Goal: Find specific fact: Find specific fact

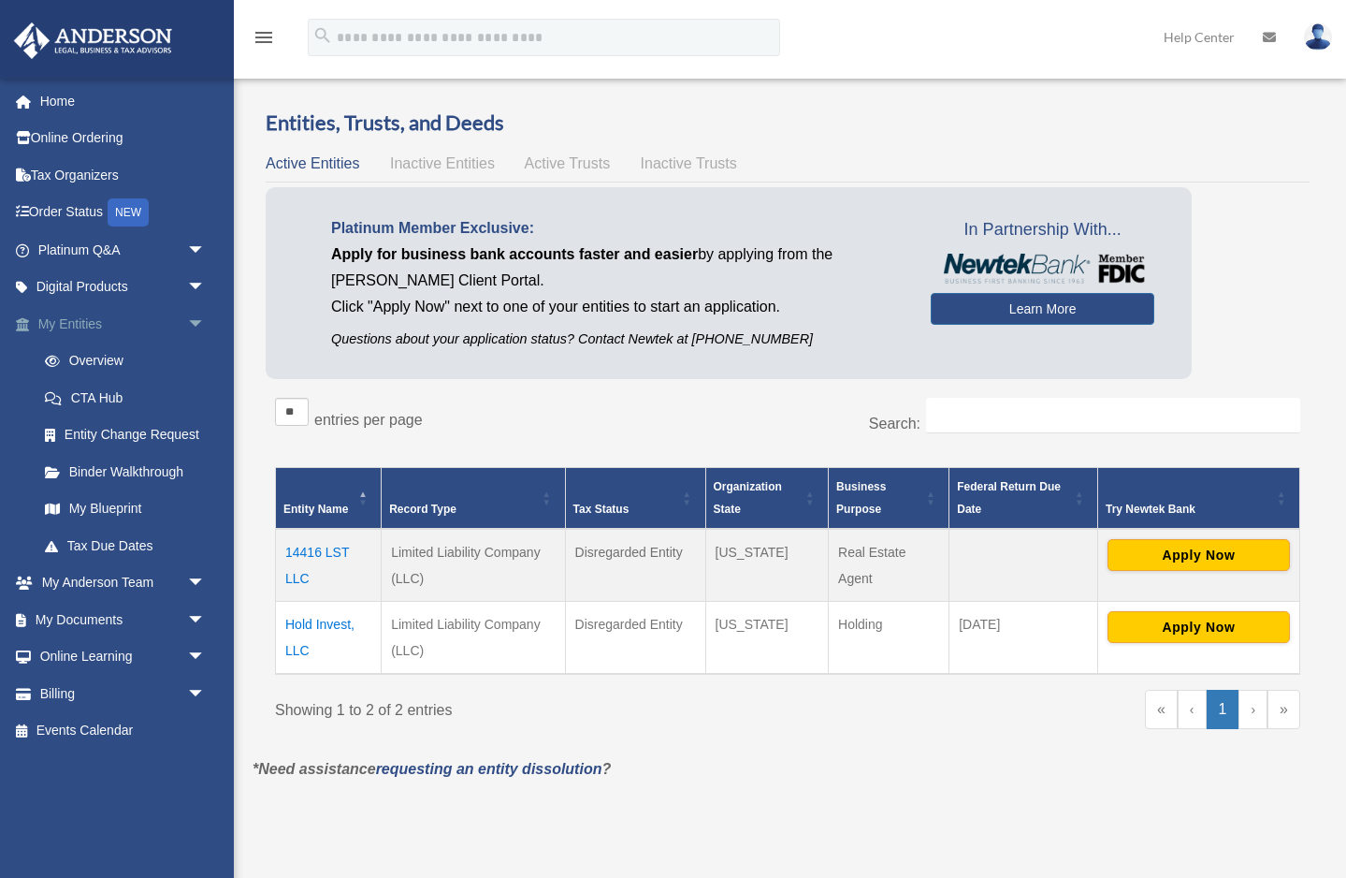
click at [69, 319] on link "My Entities arrow_drop_down" at bounding box center [123, 323] width 221 height 37
click at [309, 552] on td "14416 LST LLC" at bounding box center [329, 565] width 106 height 73
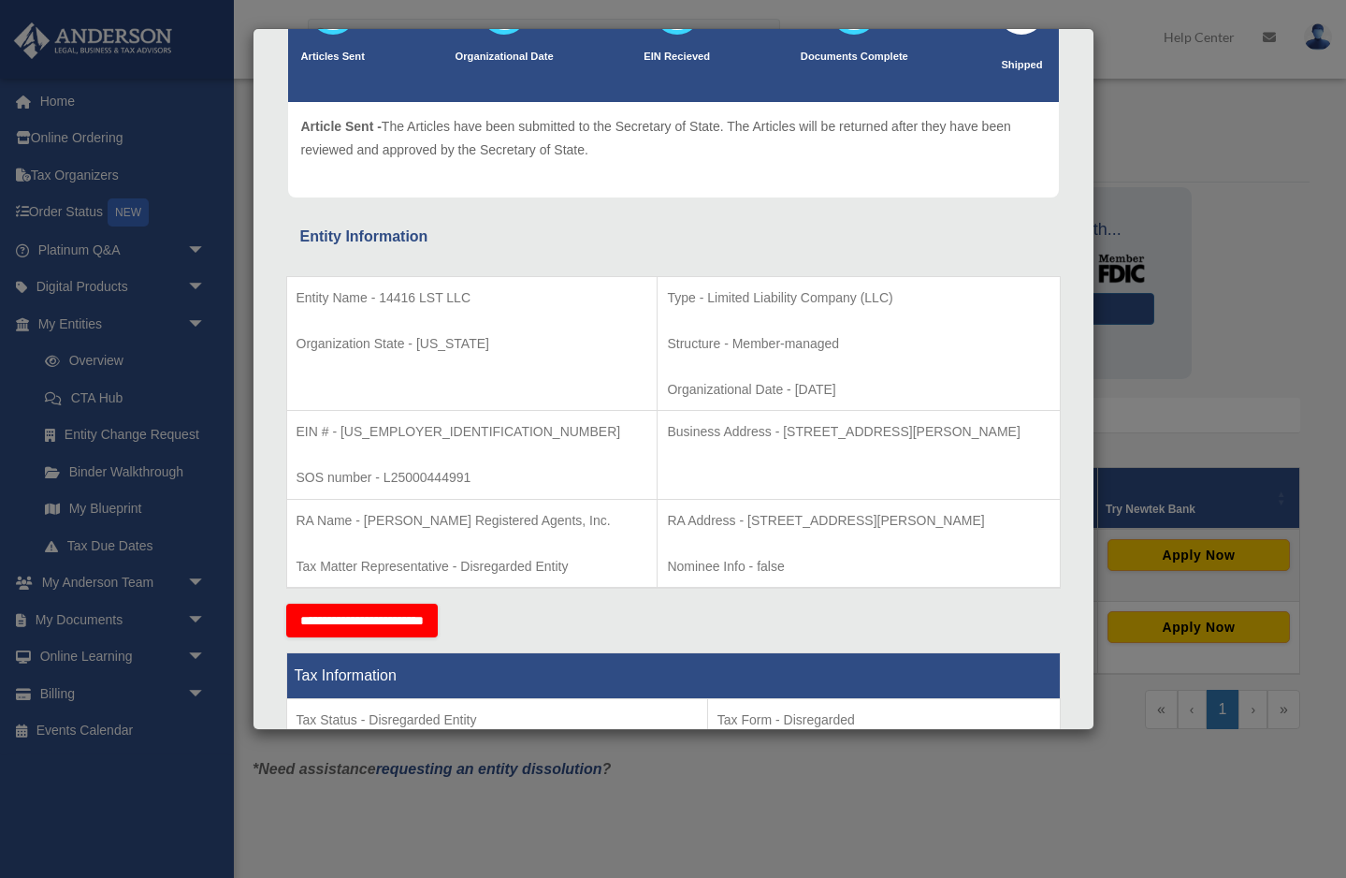
scroll to position [143, 0]
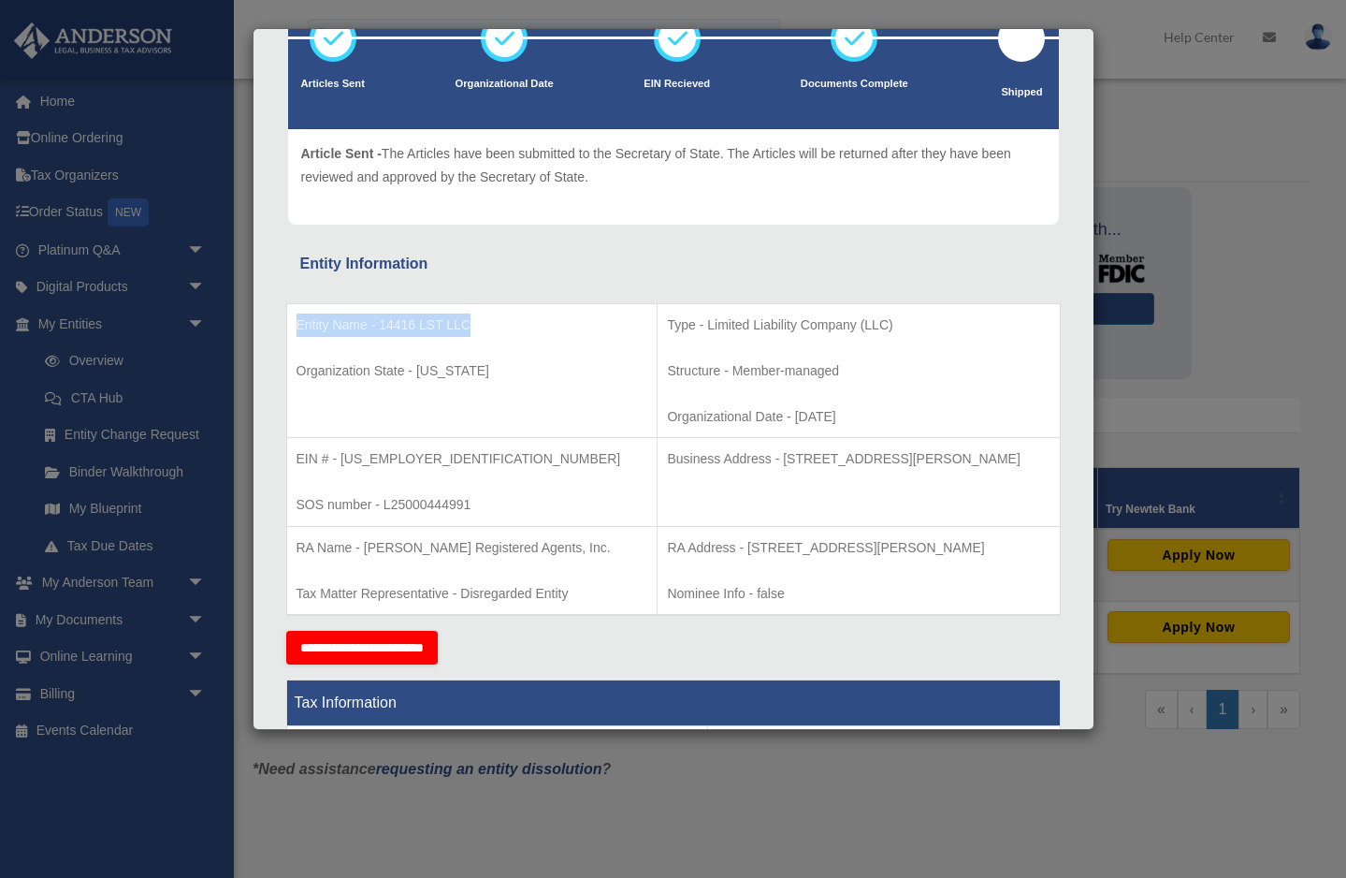
drag, startPoint x: 298, startPoint y: 323, endPoint x: 468, endPoint y: 323, distance: 170.3
click at [468, 323] on p "Entity Name - 14416 LST LLC" at bounding box center [473, 324] width 352 height 23
copy p "Entity Name - 14416 LST LLC"
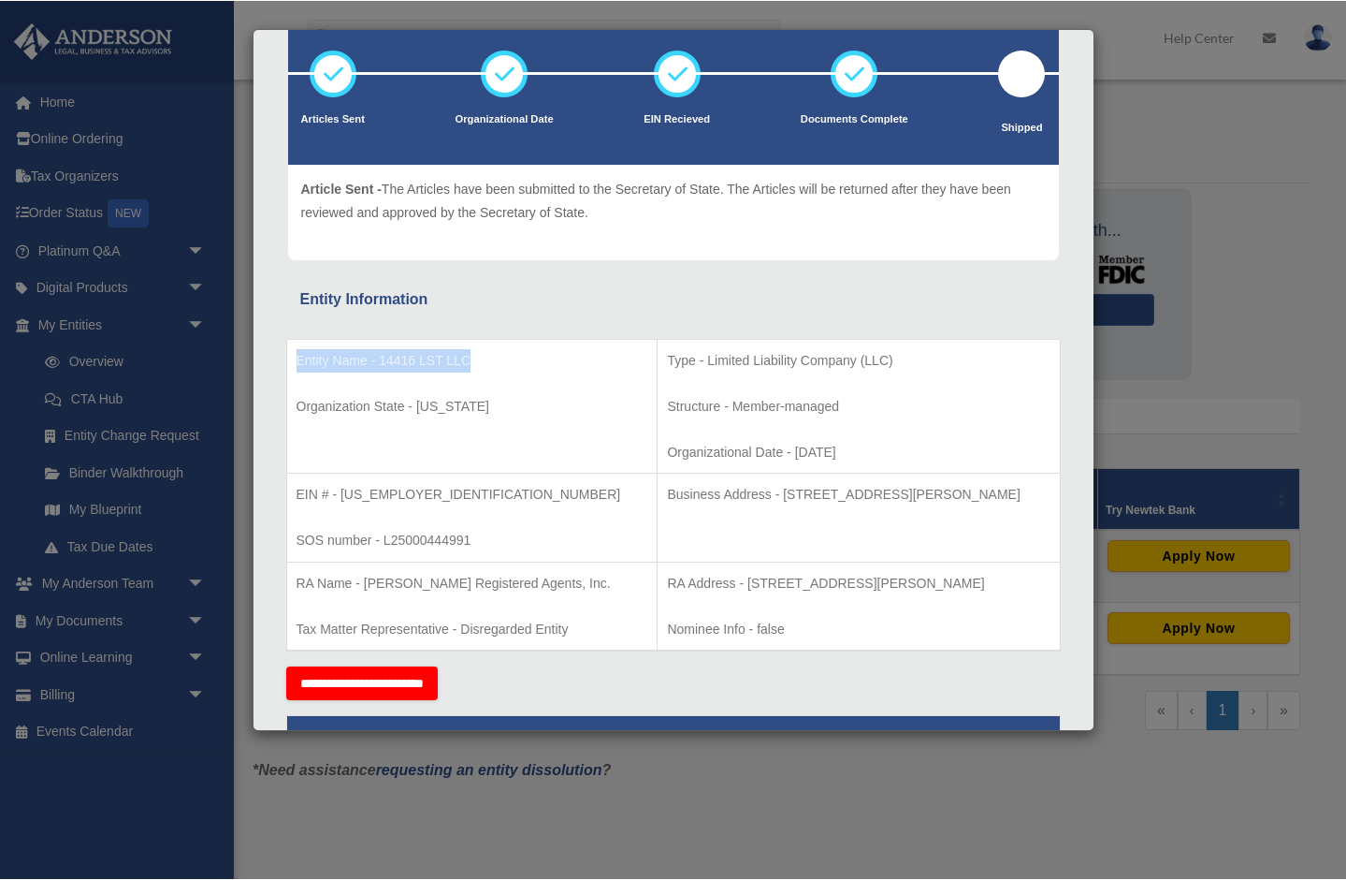
scroll to position [125, 0]
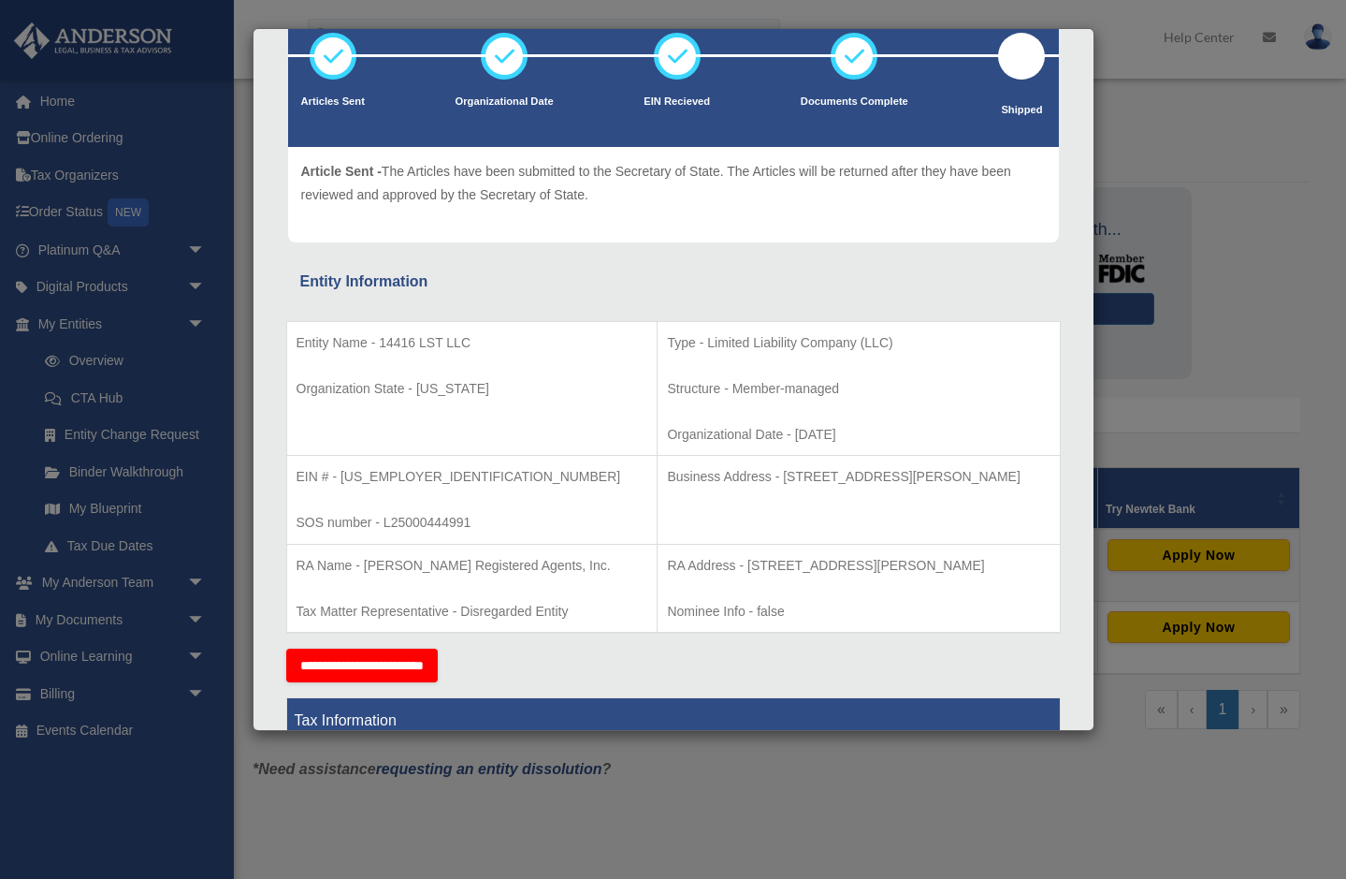
click at [548, 358] on td "Entity Name - 14416 LST LLC Organization State - Florida" at bounding box center [471, 388] width 371 height 135
drag, startPoint x: 471, startPoint y: 342, endPoint x: 289, endPoint y: 347, distance: 181.6
click at [289, 347] on td "Entity Name - 14416 LST LLC Organization State - Florida" at bounding box center [471, 388] width 371 height 135
copy p "Entity Name - 14416 LST LLC"
drag, startPoint x: 410, startPoint y: 473, endPoint x: 297, endPoint y: 469, distance: 113.3
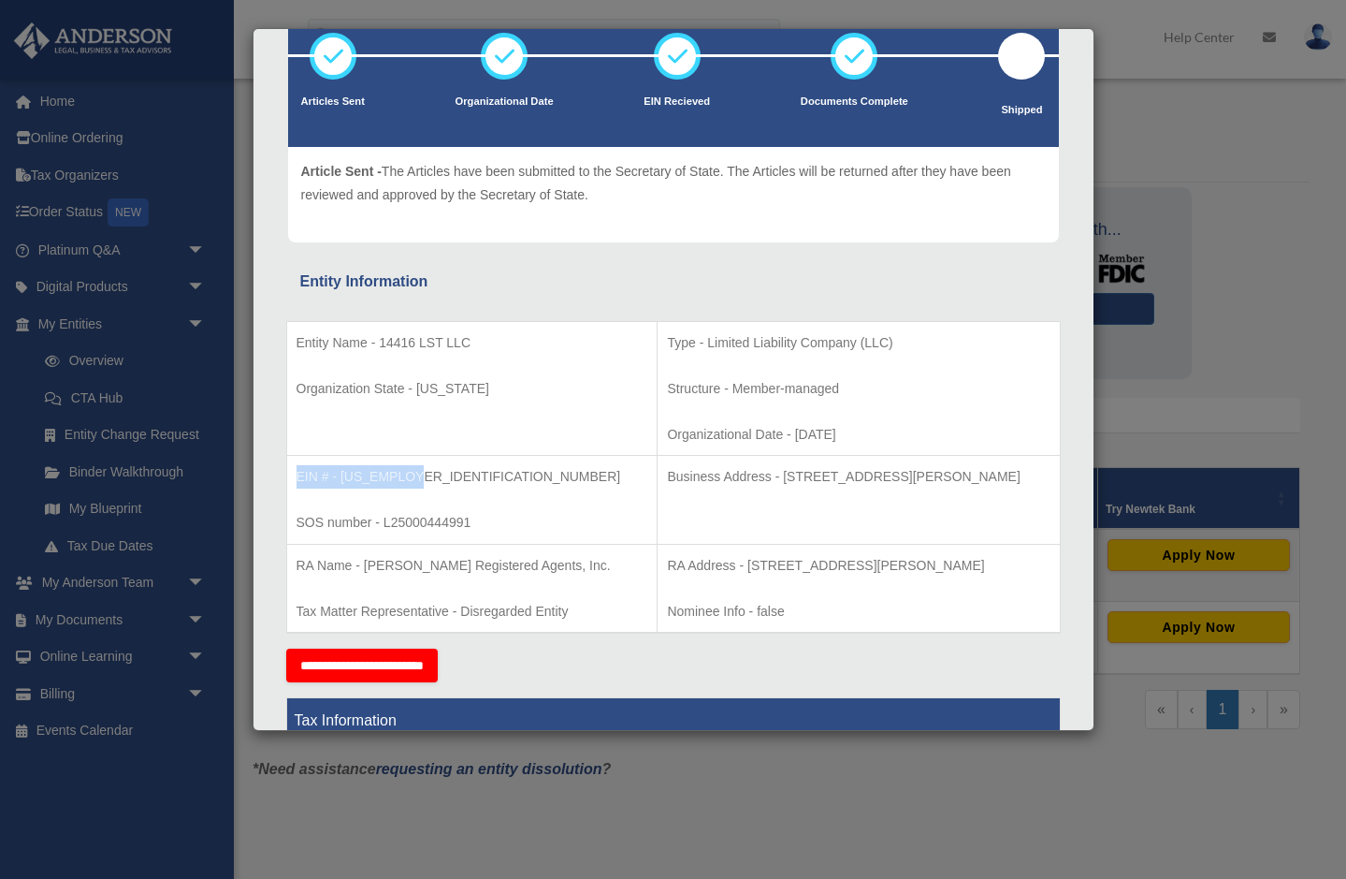
click at [297, 469] on p "EIN # - [US_EMPLOYER_IDENTIFICATION_NUMBER]" at bounding box center [473, 476] width 352 height 23
copy p "EIN # - [US_EMPLOYER_IDENTIFICATION_NUMBER]"
